Goal: Task Accomplishment & Management: Complete application form

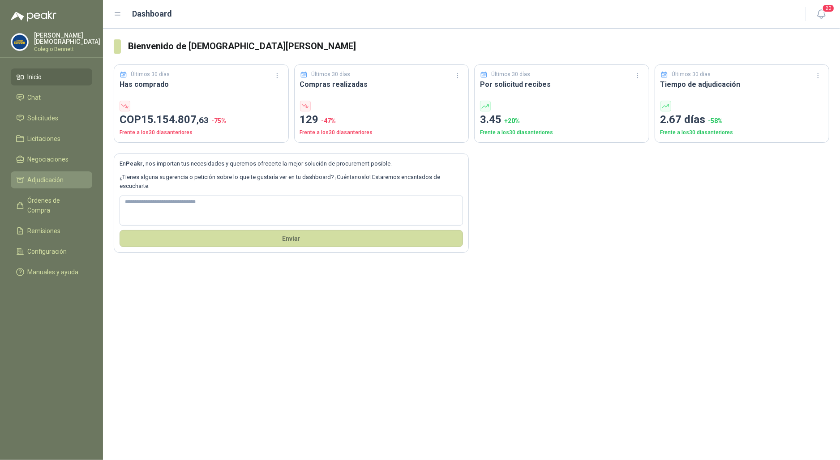
click at [57, 183] on span "Adjudicación" at bounding box center [46, 180] width 36 height 10
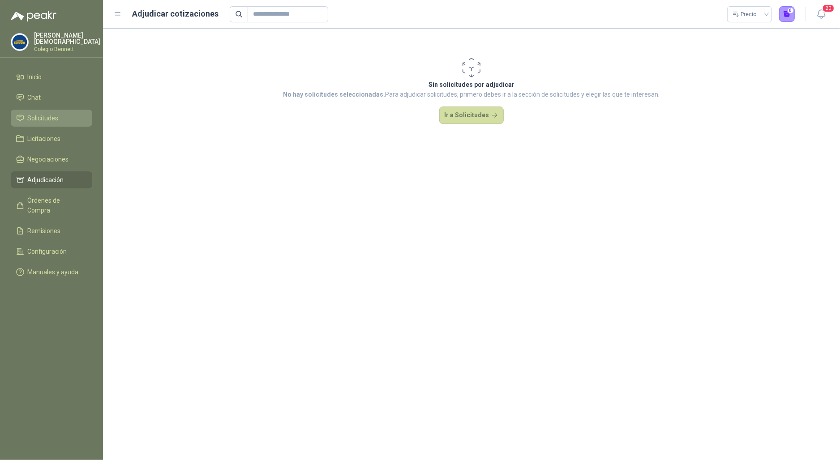
click at [39, 117] on span "Solicitudes" at bounding box center [43, 118] width 31 height 10
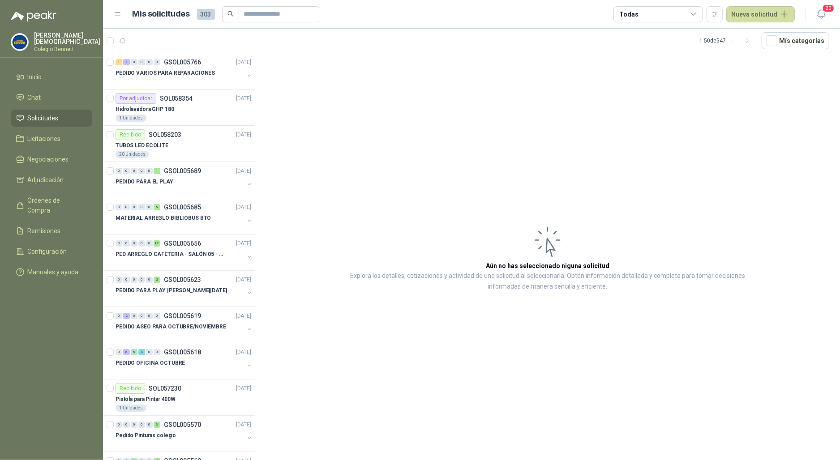
click at [75, 35] on p "Simón Mosquera" at bounding box center [67, 38] width 66 height 13
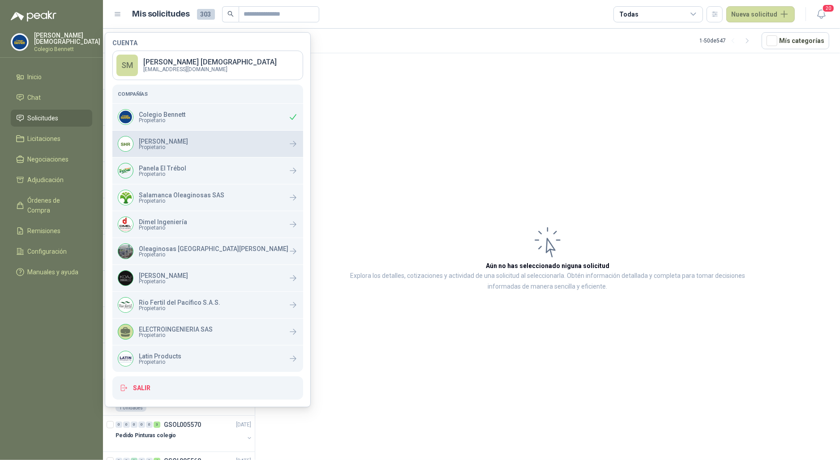
click at [176, 145] on span "Propietario" at bounding box center [163, 147] width 49 height 5
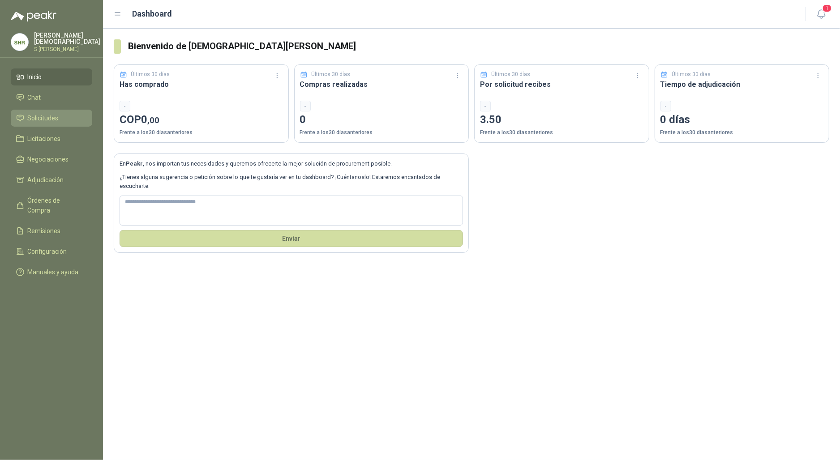
click at [67, 115] on li "Solicitudes" at bounding box center [51, 118] width 71 height 10
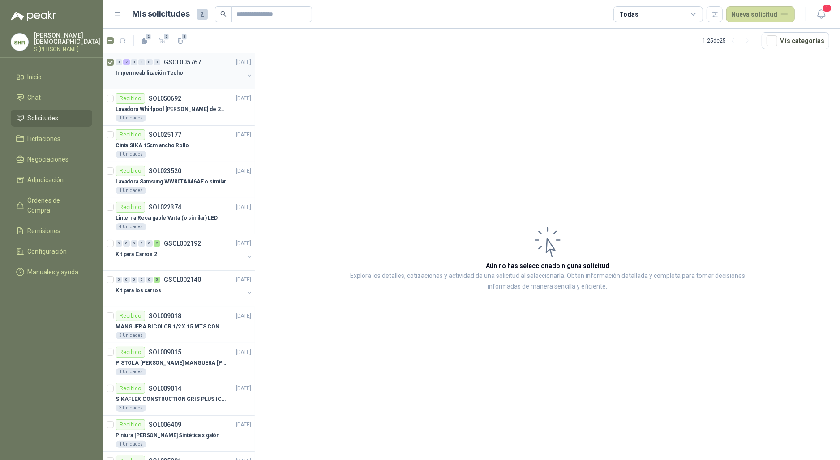
click at [166, 81] on div at bounding box center [180, 81] width 129 height 7
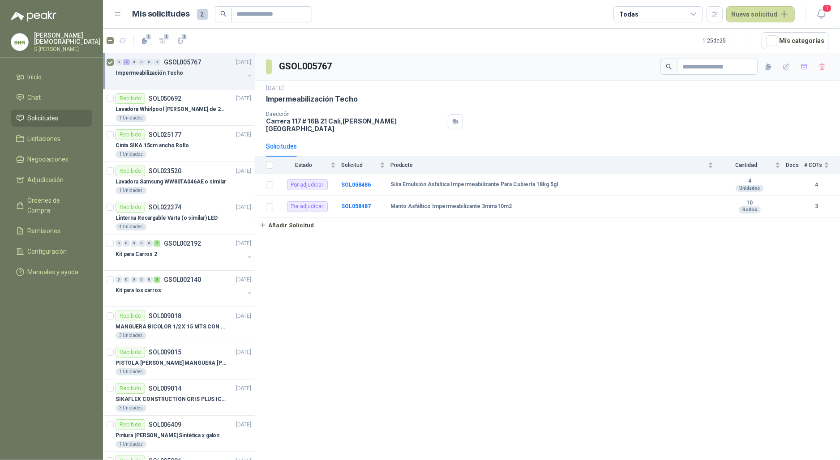
click at [189, 68] on div "Impermeabilización Techo" at bounding box center [180, 73] width 129 height 11
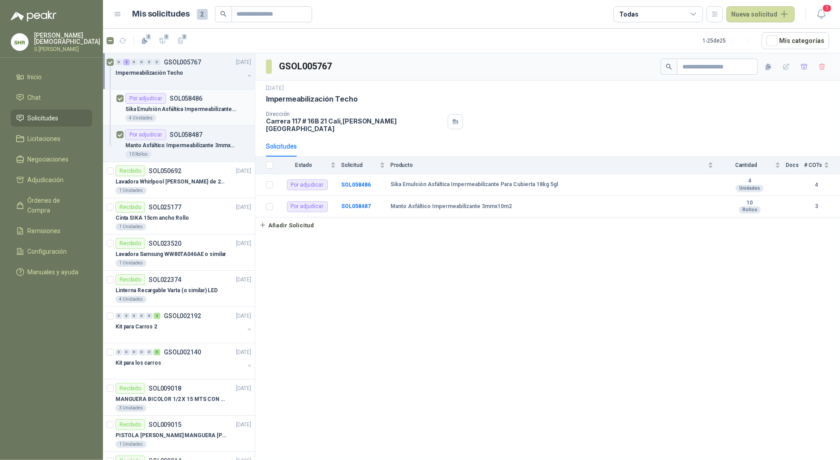
click at [194, 101] on p "SOL058486" at bounding box center [186, 98] width 33 height 6
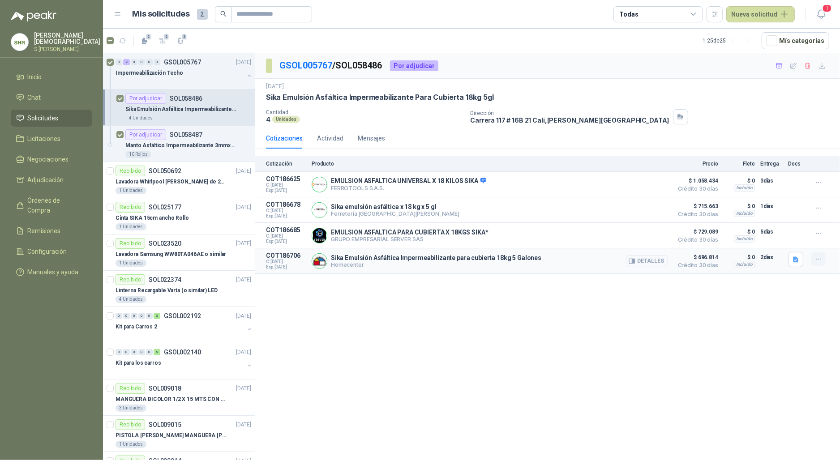
click at [820, 264] on button "button" at bounding box center [819, 259] width 14 height 14
click at [787, 222] on button "Añadir" at bounding box center [801, 224] width 72 height 14
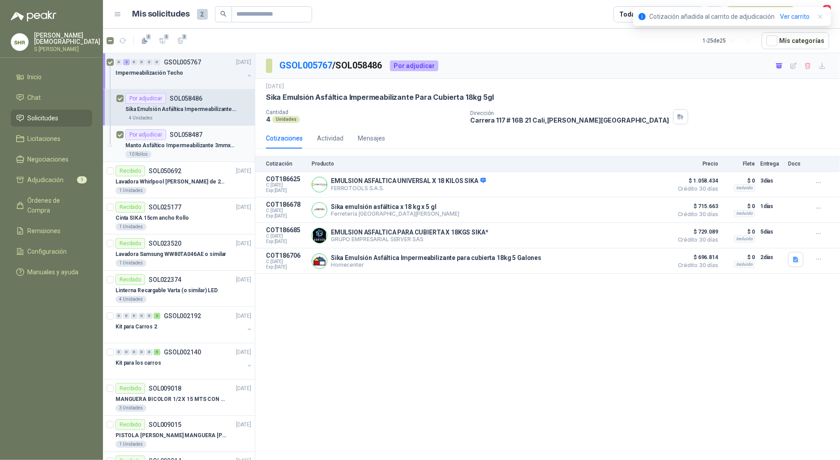
click at [195, 130] on div "Por adjudicar SOL058487" at bounding box center [163, 134] width 77 height 11
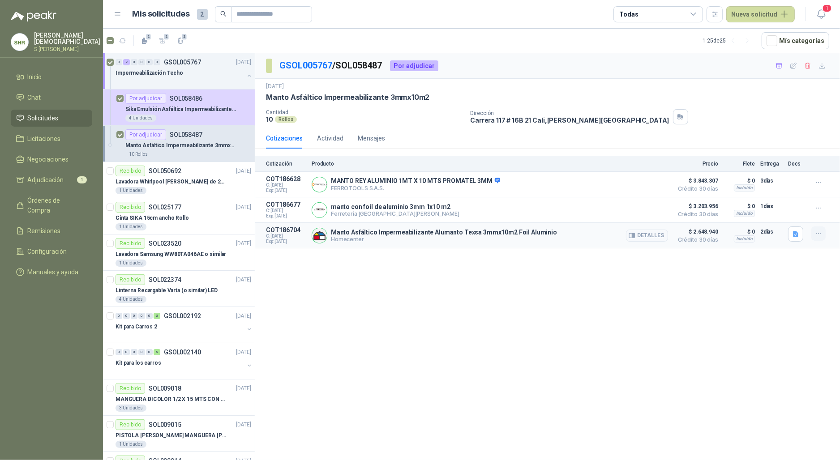
click at [820, 240] on button "button" at bounding box center [819, 234] width 14 height 14
click at [782, 198] on button "Añadir" at bounding box center [801, 199] width 72 height 14
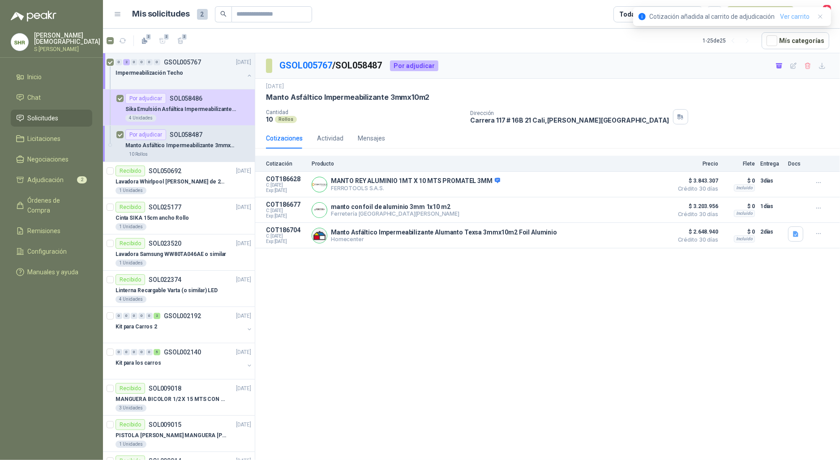
click at [803, 20] on link "Ver carrito" at bounding box center [795, 17] width 30 height 10
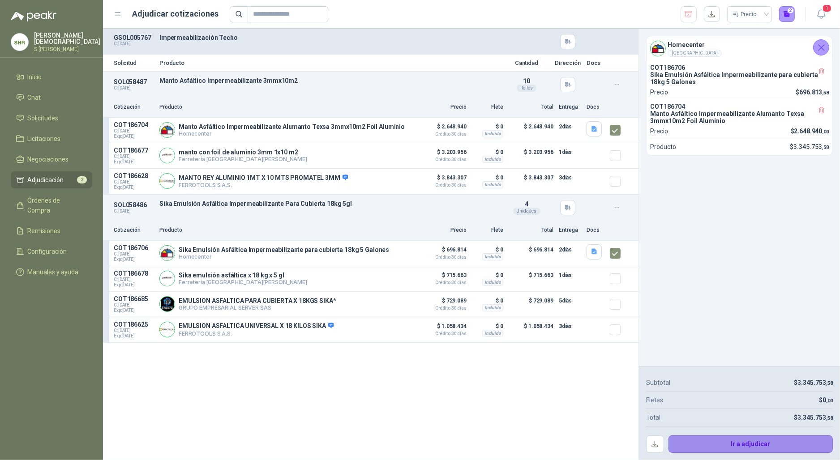
click at [744, 447] on button "Ir a adjudicar" at bounding box center [751, 445] width 165 height 18
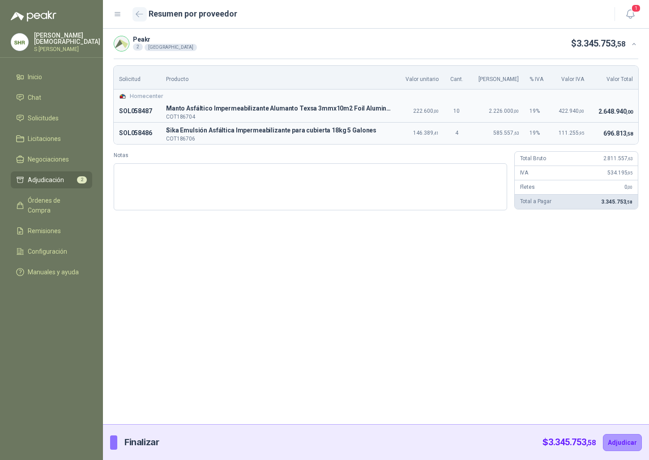
click at [137, 15] on icon "button" at bounding box center [140, 14] width 8 height 7
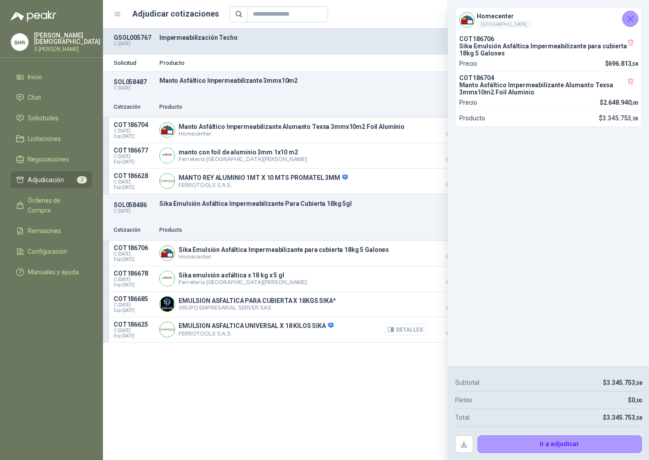
click at [418, 335] on button "Detalles" at bounding box center [406, 330] width 42 height 12
click at [633, 16] on icon "Cerrar" at bounding box center [631, 19] width 6 height 6
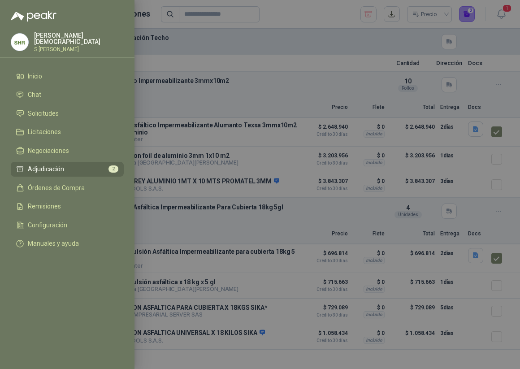
click at [232, 193] on div at bounding box center [260, 184] width 520 height 369
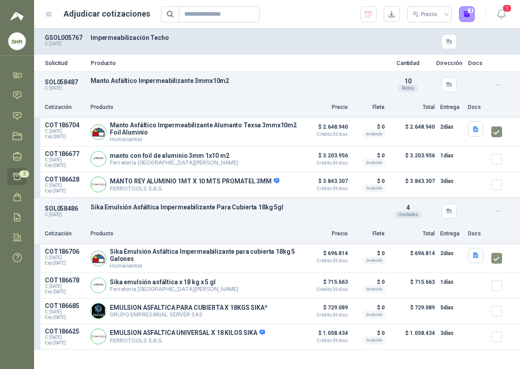
click at [16, 44] on img at bounding box center [17, 41] width 17 height 17
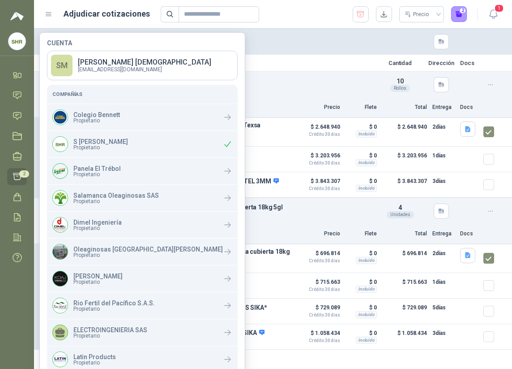
click at [17, 40] on img at bounding box center [17, 41] width 17 height 17
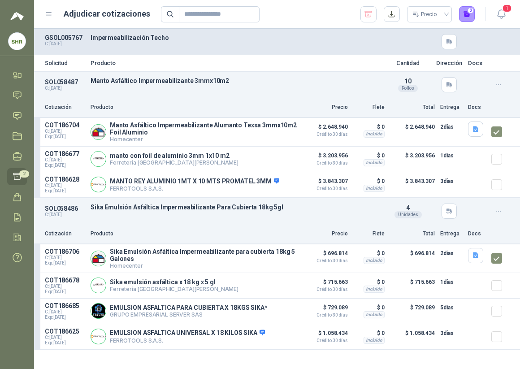
click at [47, 15] on icon at bounding box center [49, 14] width 8 height 8
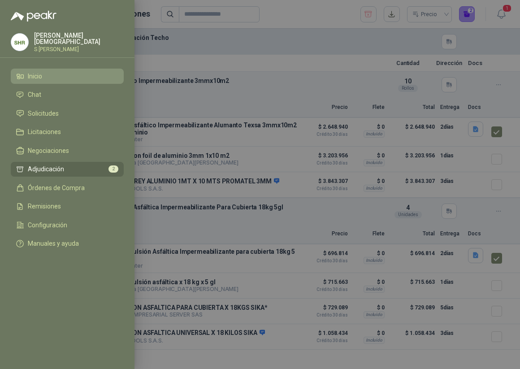
click at [39, 75] on span "Inicio" at bounding box center [35, 76] width 14 height 7
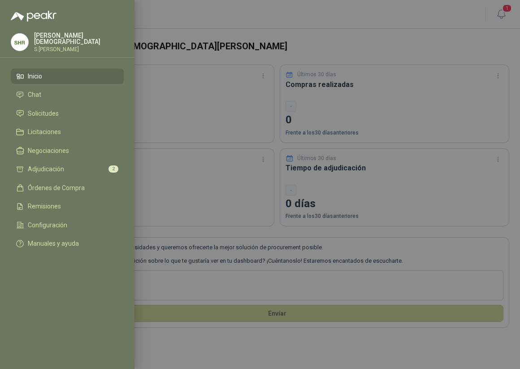
click at [250, 43] on div at bounding box center [260, 184] width 520 height 369
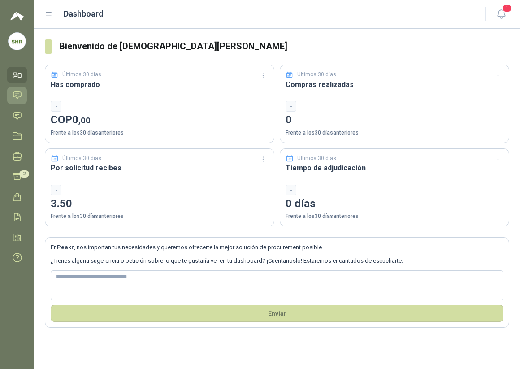
click at [17, 98] on icon at bounding box center [17, 95] width 8 height 7
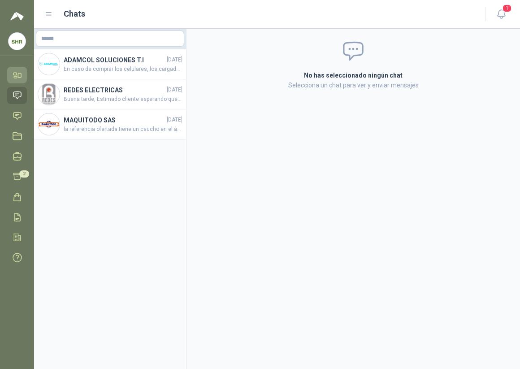
click at [19, 75] on icon at bounding box center [17, 74] width 9 height 9
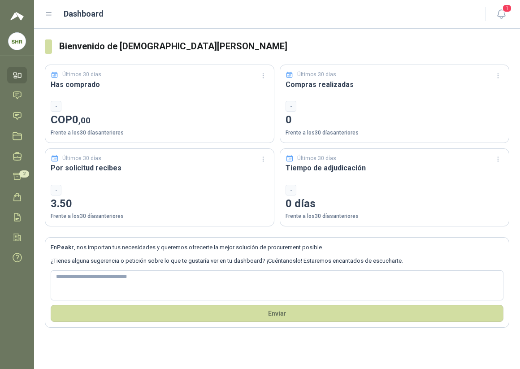
click at [50, 16] on div "Dashboard" at bounding box center [260, 14] width 430 height 13
click at [50, 16] on icon at bounding box center [48, 15] width 5 height 4
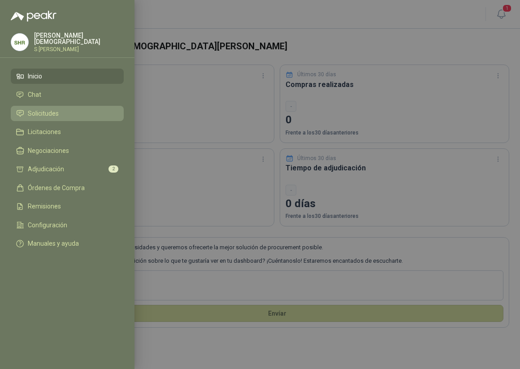
click at [45, 111] on span "Solicitudes" at bounding box center [43, 113] width 31 height 7
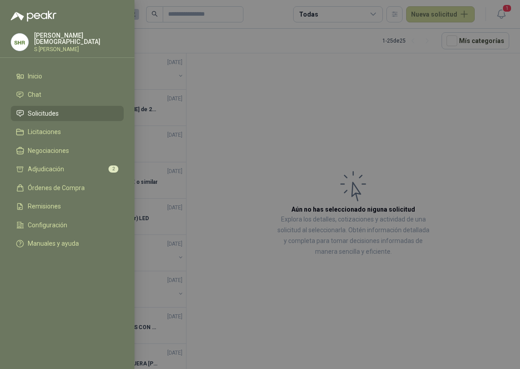
click at [307, 83] on div at bounding box center [260, 184] width 520 height 369
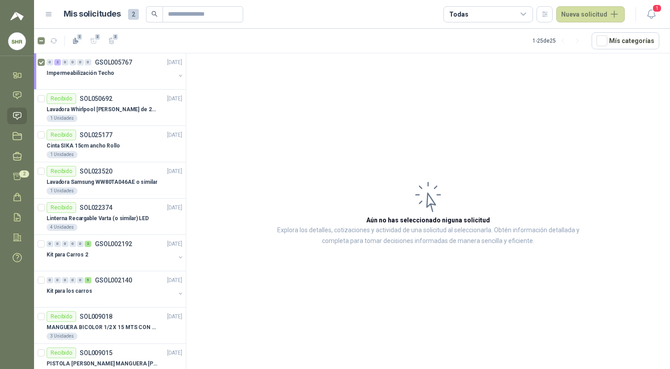
click at [49, 13] on icon at bounding box center [49, 14] width 8 height 8
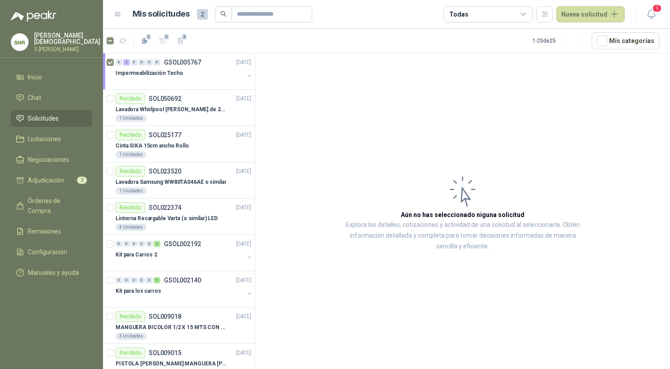
click at [340, 39] on article "2 2 2 1 - 25 de 25 Mís categorías" at bounding box center [386, 41] width 567 height 24
click at [579, 17] on button "Nueva solicitud" at bounding box center [590, 14] width 69 height 16
click at [594, 34] on link "Solicitud" at bounding box center [601, 36] width 76 height 16
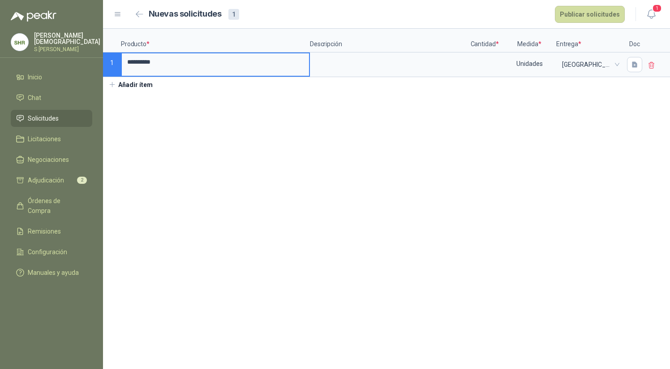
type input "*********"
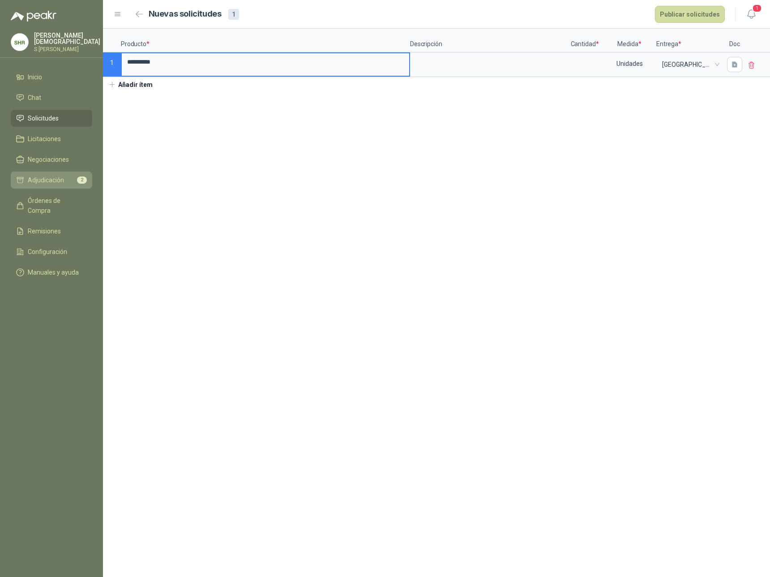
click at [51, 179] on span "Adjudicación" at bounding box center [46, 180] width 36 height 10
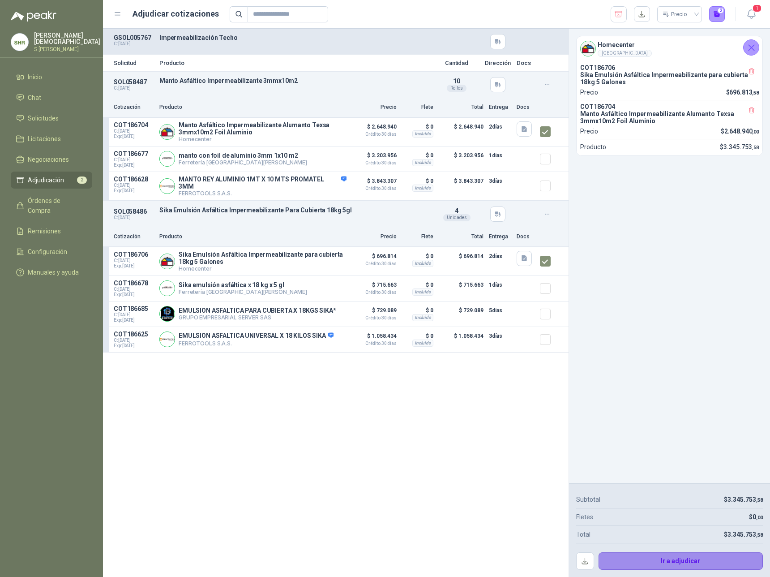
click at [703, 460] on button "Ir a adjudicar" at bounding box center [681, 561] width 165 height 18
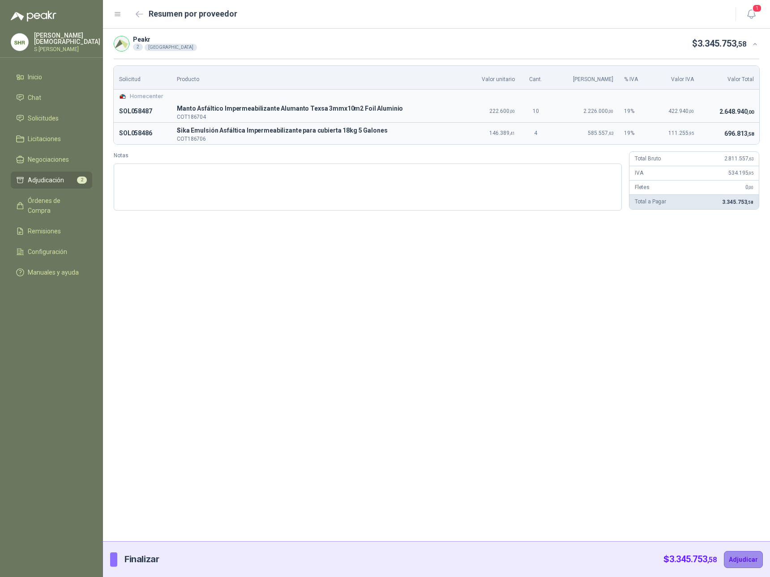
click at [744, 460] on button "Adjudicar" at bounding box center [743, 559] width 39 height 17
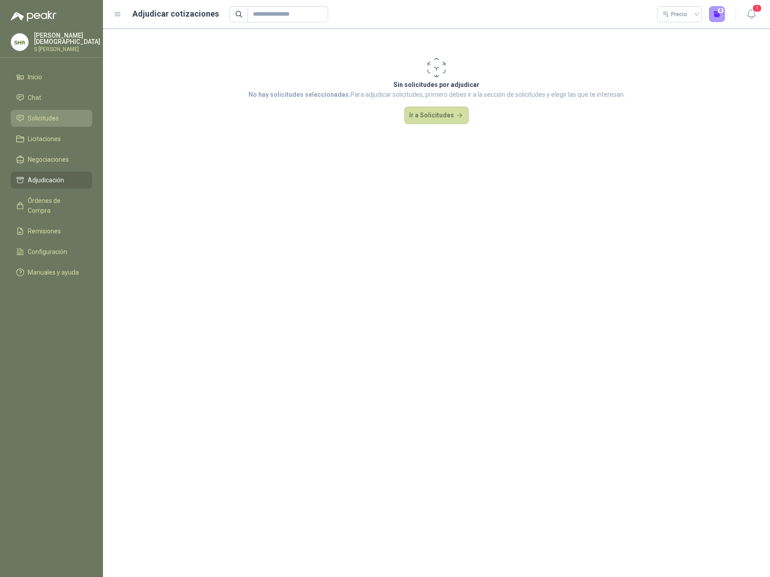
click at [28, 116] on span "Solicitudes" at bounding box center [43, 118] width 31 height 10
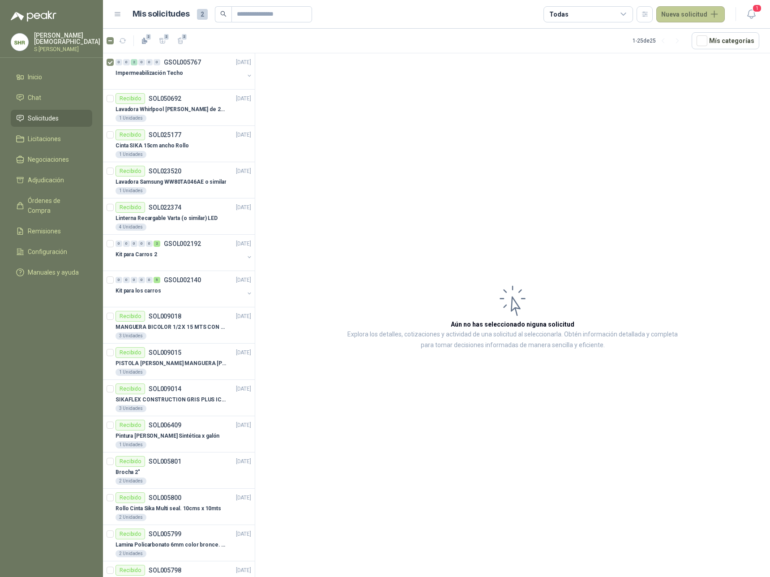
click at [675, 15] on button "Nueva solicitud" at bounding box center [691, 14] width 69 height 16
click at [676, 35] on link "Solicitud" at bounding box center [701, 36] width 76 height 16
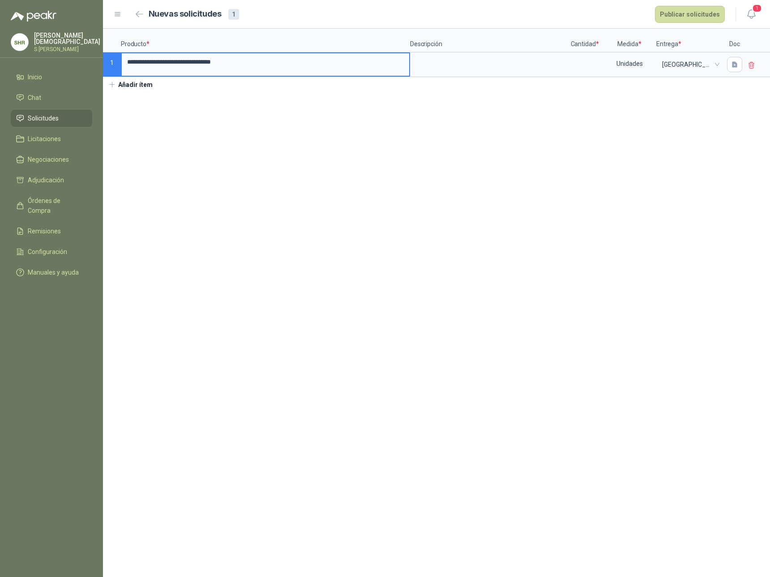
click at [329, 66] on input "**********" at bounding box center [266, 61] width 288 height 17
type input "**********"
click at [261, 70] on input "**********" at bounding box center [266, 61] width 288 height 17
drag, startPoint x: 227, startPoint y: 65, endPoint x: 116, endPoint y: 61, distance: 110.7
click at [116, 61] on div "**********" at bounding box center [436, 53] width 667 height 48
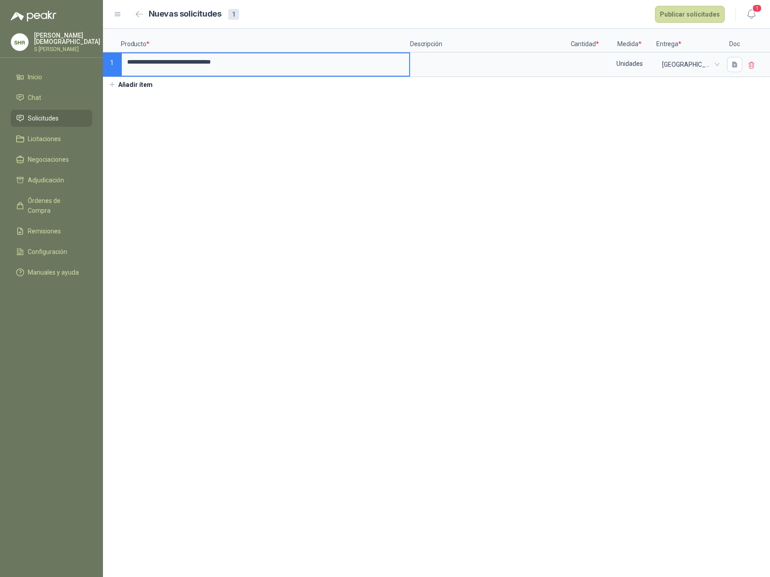
click at [268, 62] on input "**********" at bounding box center [266, 61] width 288 height 17
type input "**********"
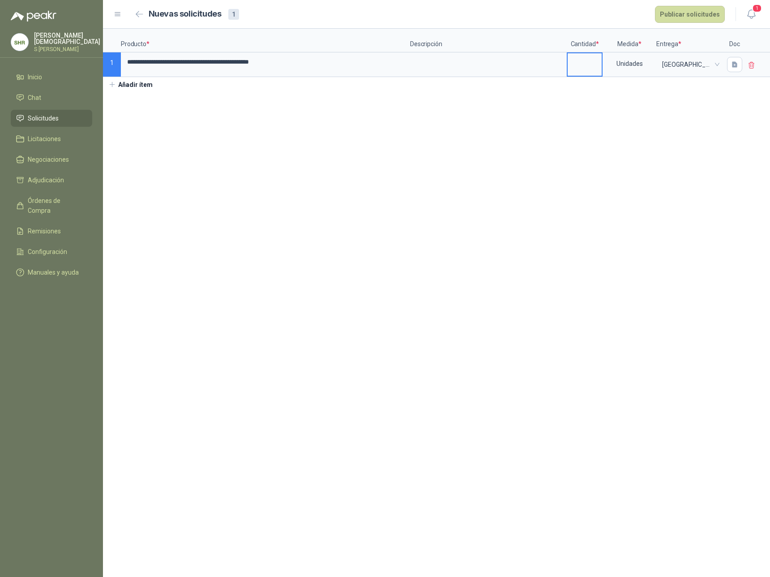
click at [577, 62] on input at bounding box center [585, 61] width 34 height 17
type input "*"
click at [702, 13] on button "Publicar solicitudes" at bounding box center [690, 14] width 70 height 17
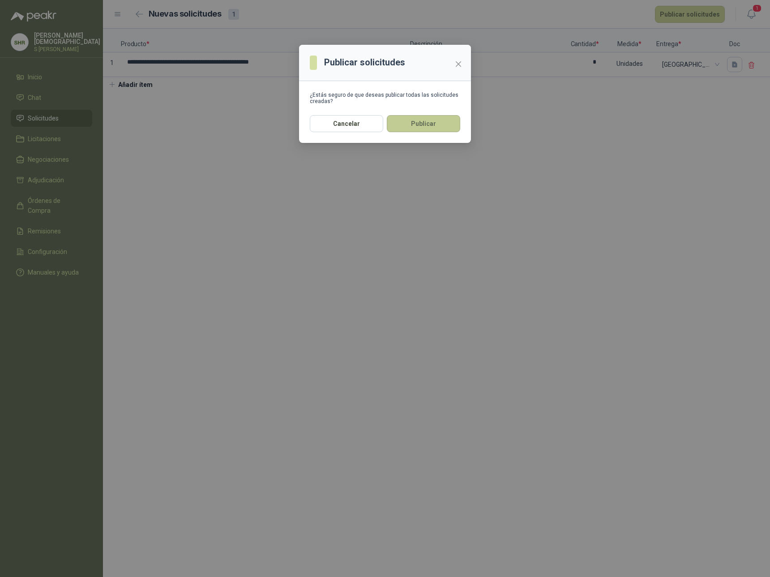
click at [422, 124] on button "Publicar" at bounding box center [423, 123] width 73 height 17
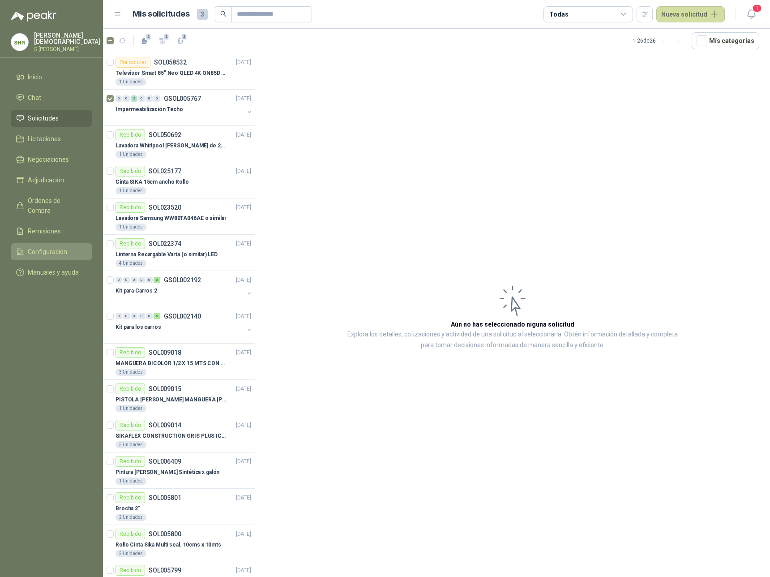
click at [47, 247] on span "Configuración" at bounding box center [47, 252] width 39 height 10
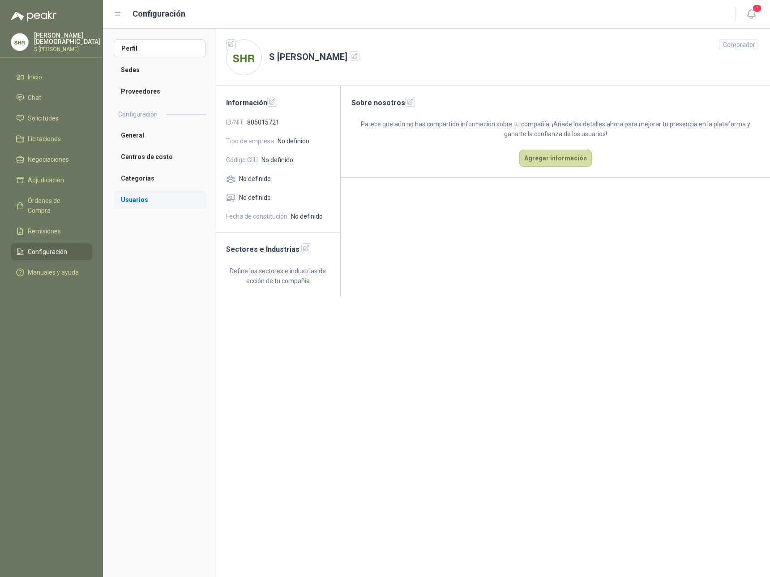
click at [135, 199] on li "Usuarios" at bounding box center [160, 200] width 92 height 18
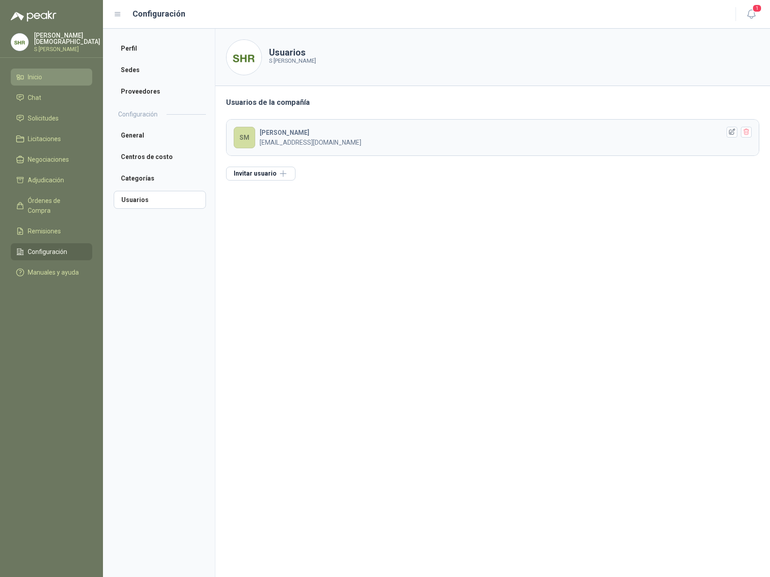
click at [38, 74] on span "Inicio" at bounding box center [35, 77] width 14 height 10
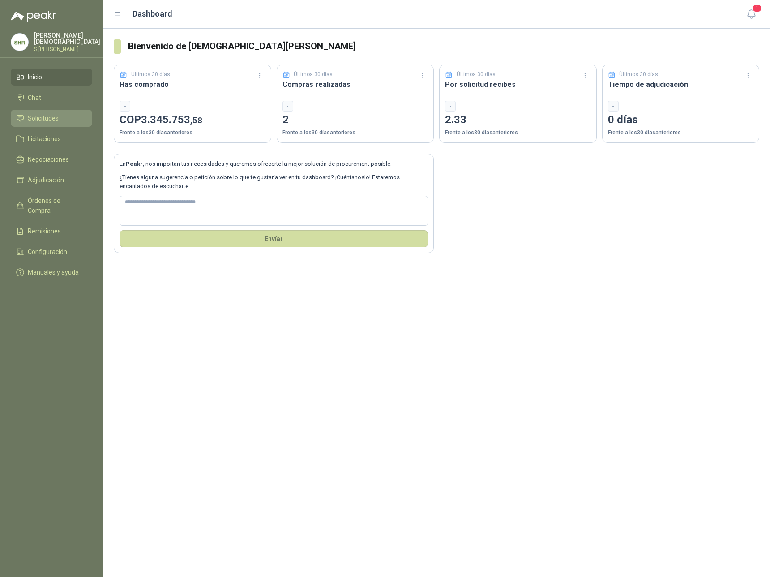
click at [41, 118] on span "Solicitudes" at bounding box center [43, 118] width 31 height 10
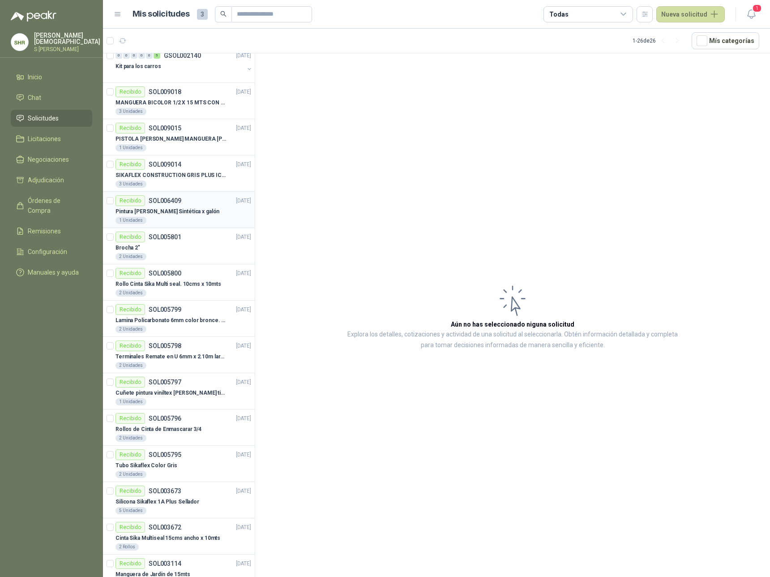
scroll to position [132, 0]
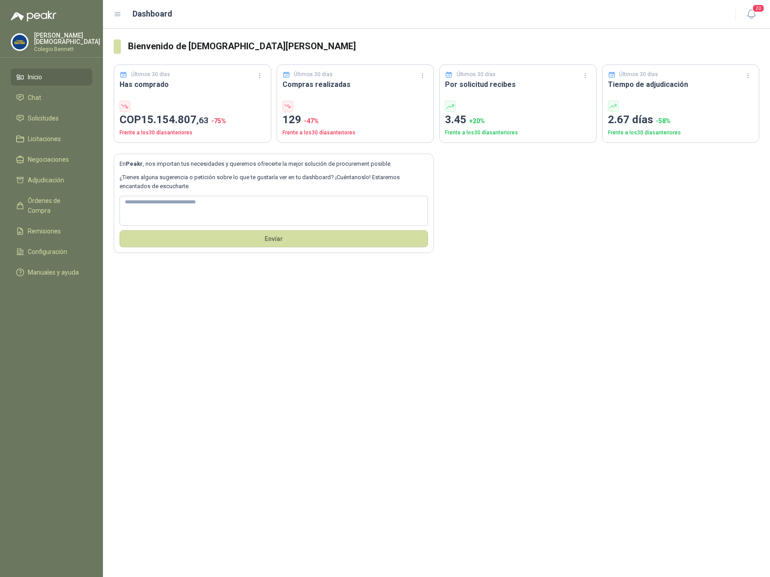
click at [60, 39] on p "Simón Mosquera" at bounding box center [67, 38] width 66 height 13
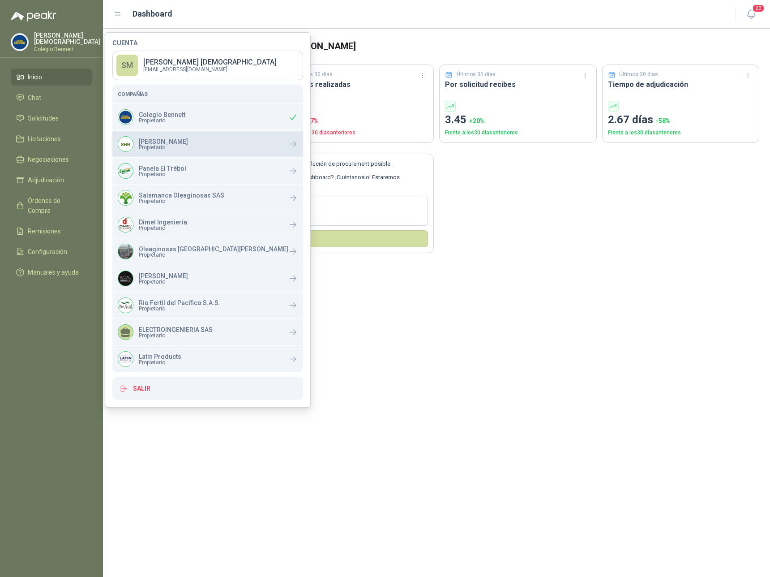
click at [173, 146] on span "Propietario" at bounding box center [163, 147] width 49 height 5
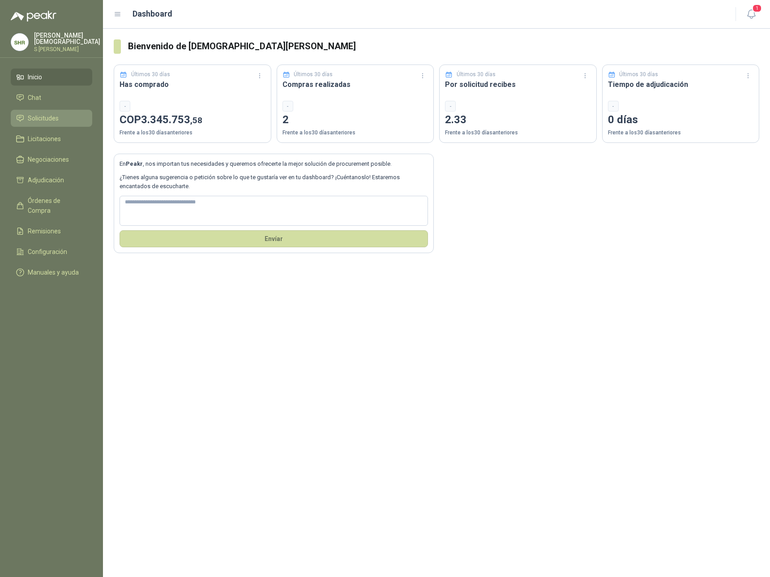
click at [61, 115] on li "Solicitudes" at bounding box center [51, 118] width 71 height 10
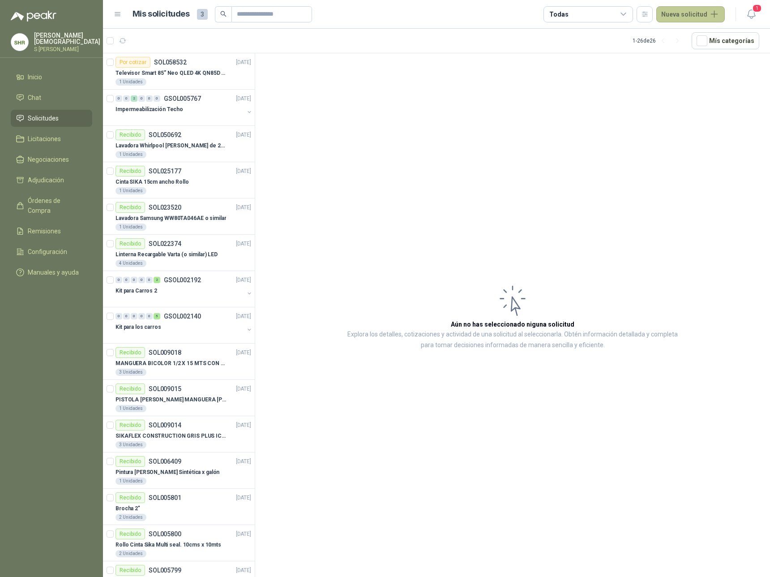
click at [682, 13] on button "Nueva solicitud" at bounding box center [691, 14] width 69 height 16
click at [692, 36] on link "Solicitud" at bounding box center [701, 36] width 76 height 16
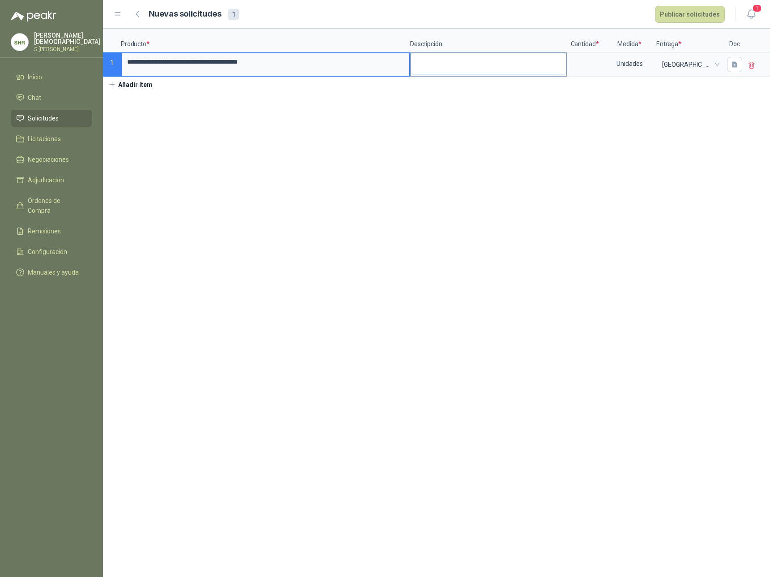
click at [459, 59] on textarea at bounding box center [488, 63] width 155 height 21
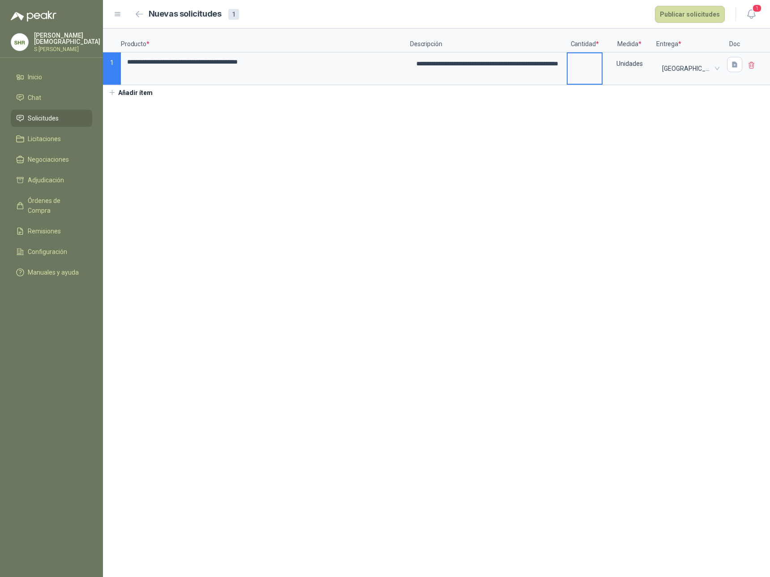
click at [591, 68] on input at bounding box center [585, 61] width 34 height 17
type input "*"
click at [312, 64] on input "**********" at bounding box center [266, 61] width 288 height 17
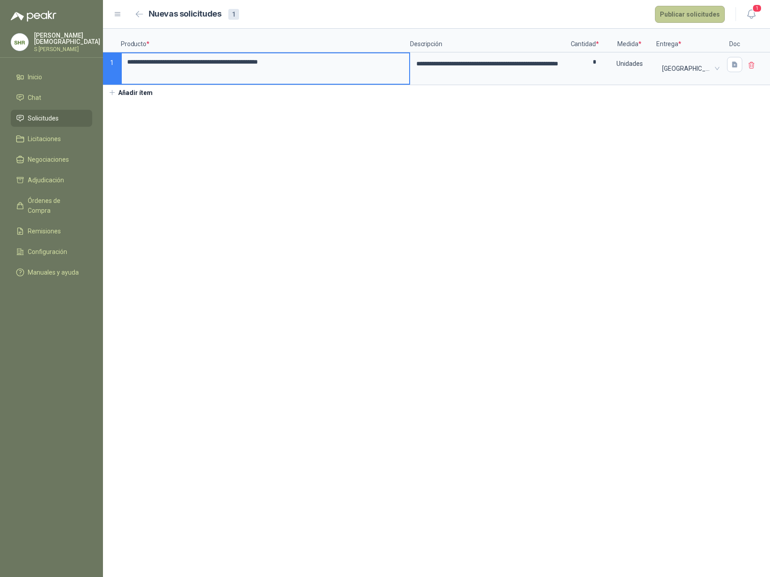
type input "**********"
click at [695, 18] on button "Publicar solicitudes" at bounding box center [690, 14] width 70 height 17
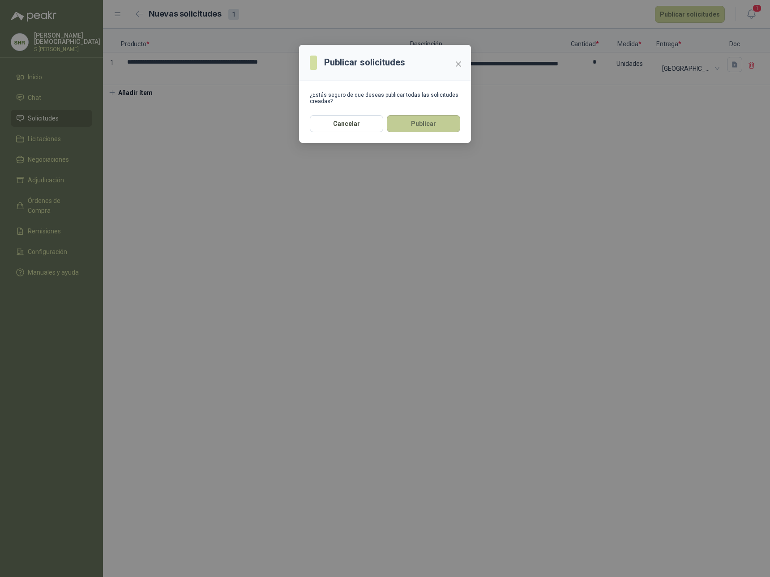
click at [447, 124] on button "Publicar" at bounding box center [423, 123] width 73 height 17
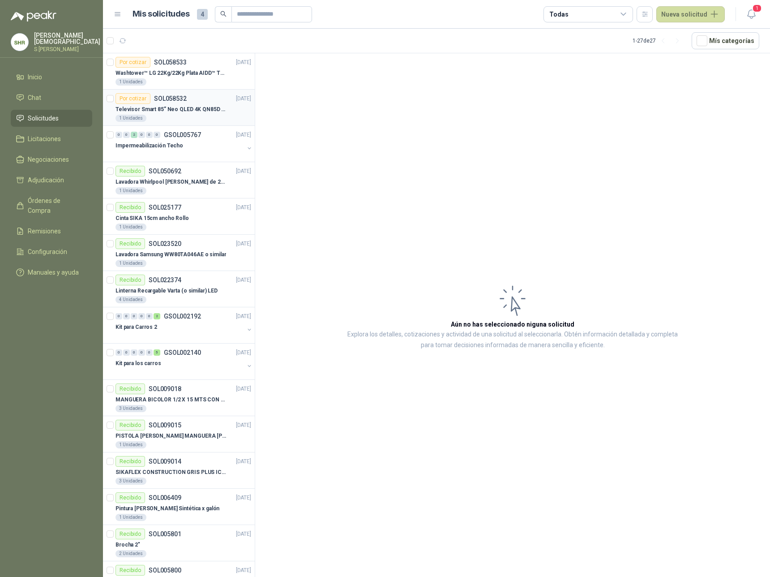
click at [181, 115] on div "1 Unidades" at bounding box center [184, 118] width 136 height 7
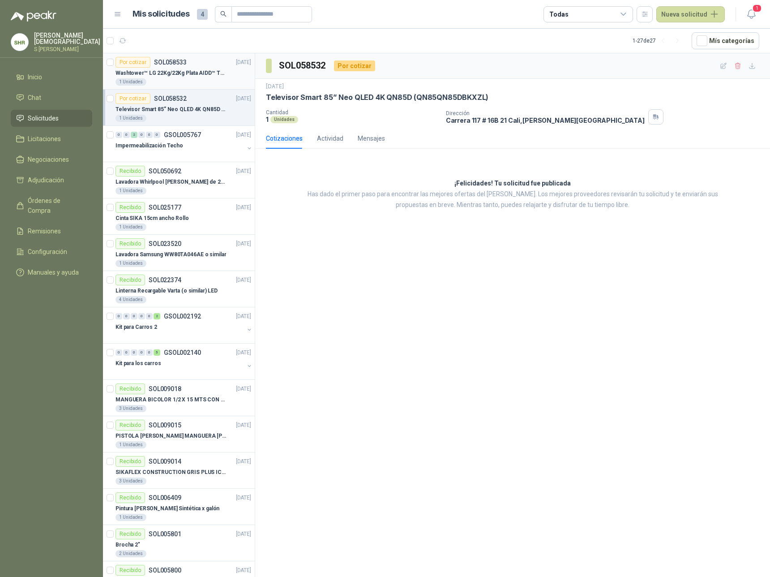
click at [187, 77] on div "Washtower™ LG 22Kg/22Kg Plata AIDD™ ThinQ™ Steam™ WK22VS6P" at bounding box center [184, 73] width 136 height 11
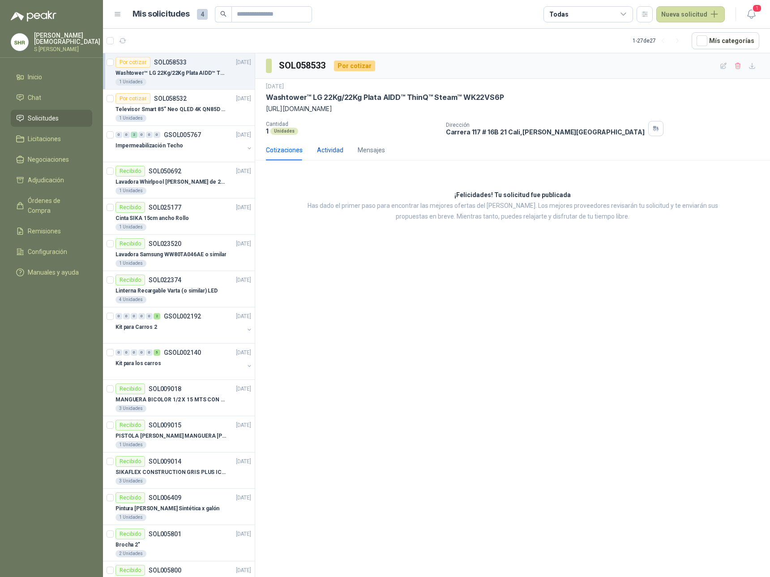
click at [326, 150] on div "Actividad" at bounding box center [330, 150] width 26 height 10
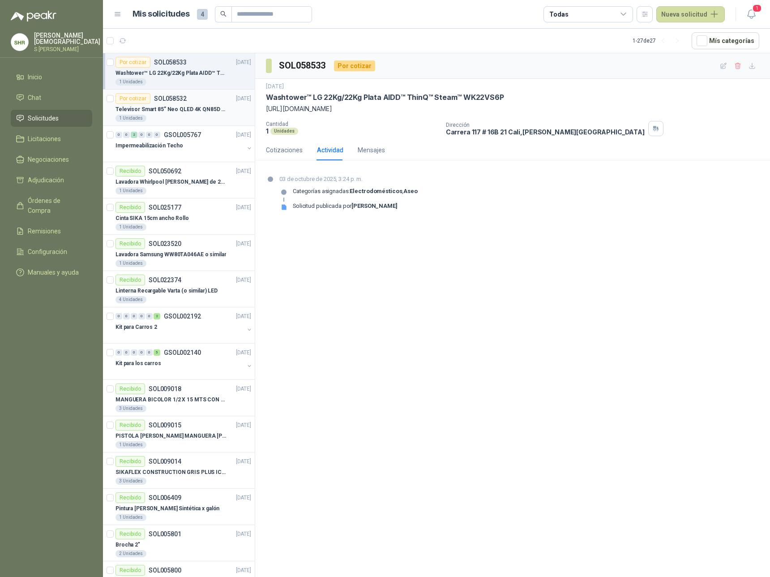
click at [215, 120] on div "1 Unidades" at bounding box center [184, 118] width 136 height 7
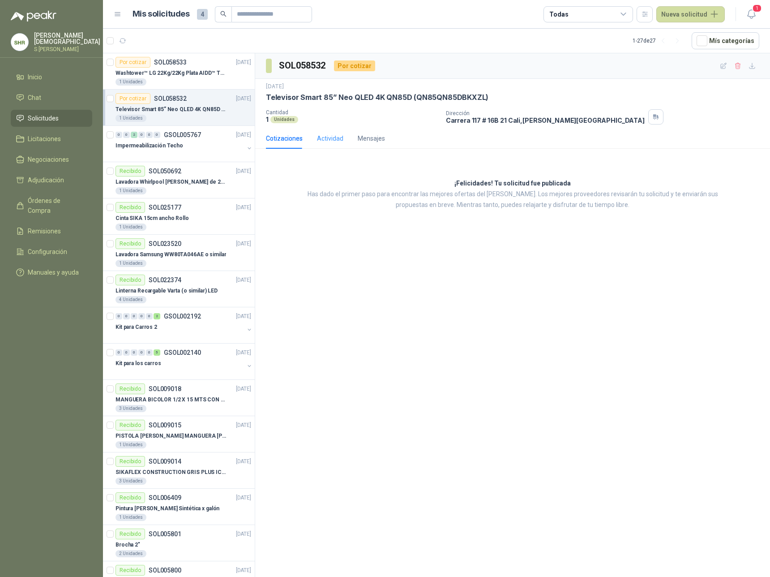
click at [327, 145] on div "Actividad" at bounding box center [330, 138] width 26 height 21
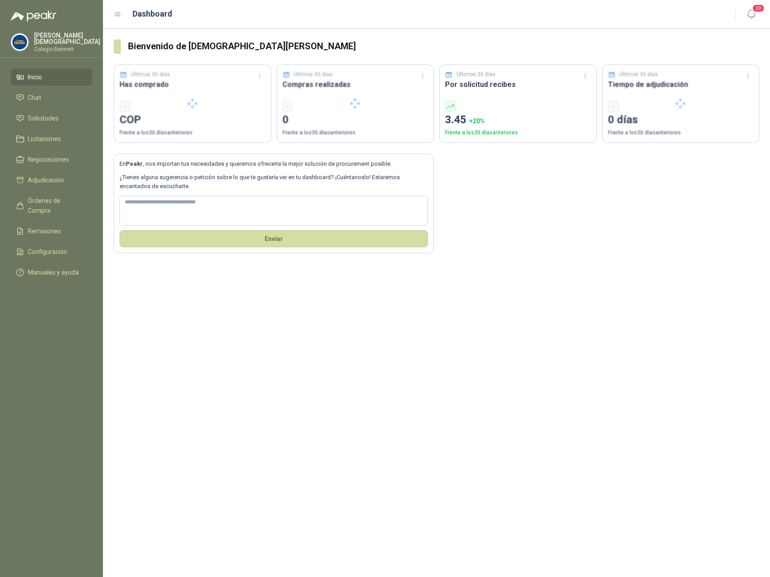
click at [67, 47] on p "Colegio Bennett" at bounding box center [67, 49] width 66 height 5
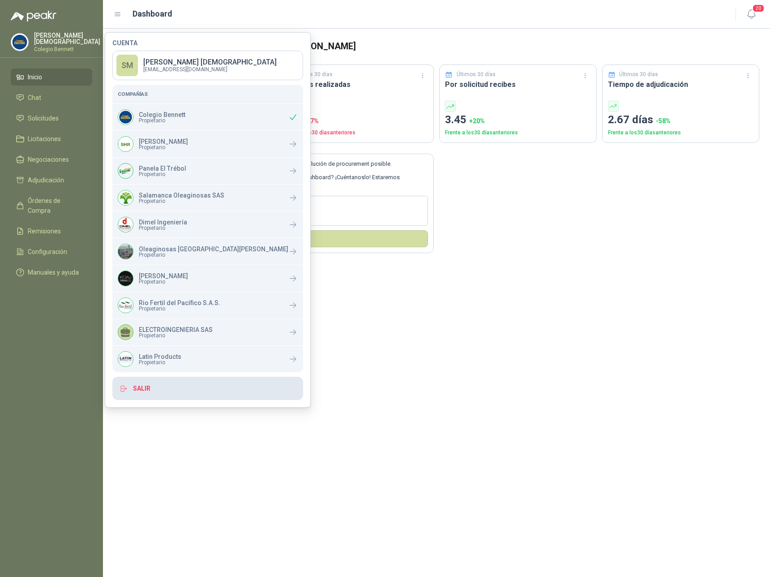
click at [153, 387] on button "Salir" at bounding box center [207, 388] width 191 height 23
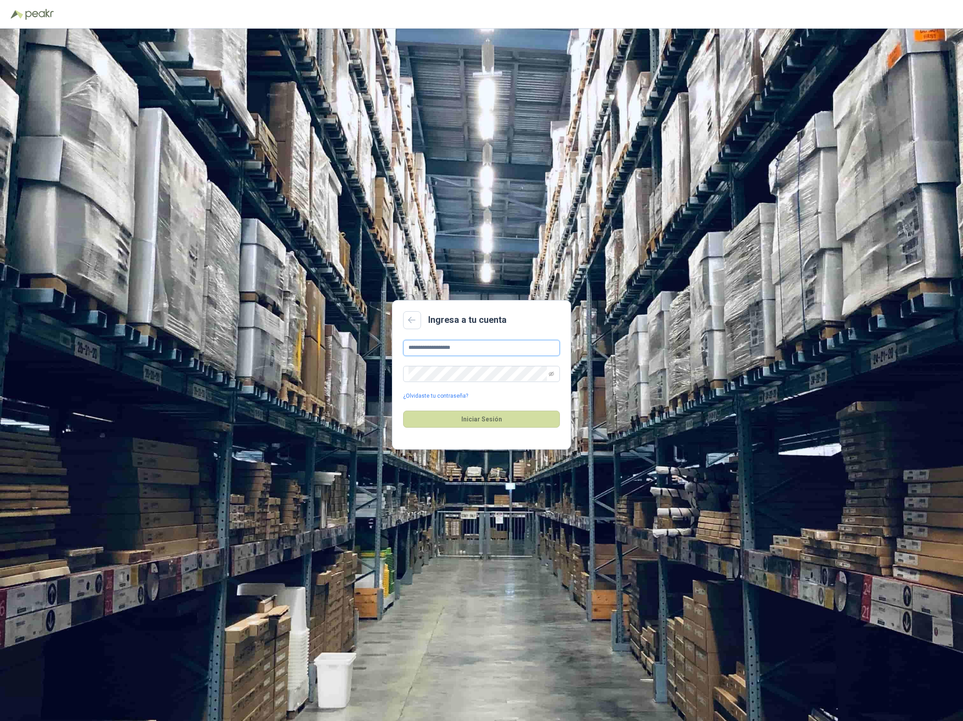
click at [474, 349] on input "**********" at bounding box center [481, 348] width 157 height 16
type input "**********"
click at [464, 419] on button "Iniciar Sesión" at bounding box center [481, 419] width 157 height 17
